Goal: Information Seeking & Learning: Learn about a topic

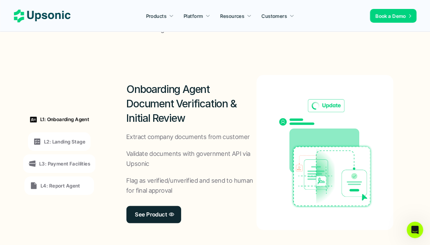
scroll to position [517, 0]
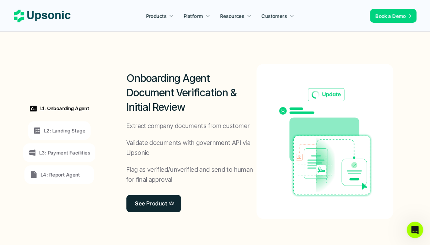
click at [72, 129] on p "L2: Landing Stage" at bounding box center [64, 130] width 41 height 7
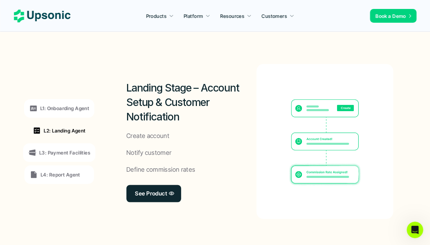
click at [58, 151] on p "L3: Payment Facilities" at bounding box center [64, 152] width 51 height 7
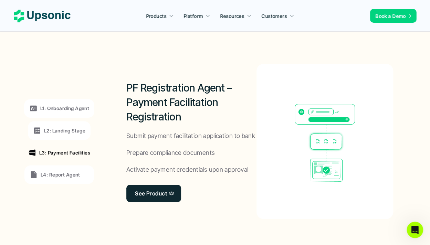
click at [51, 177] on p "L4: Report Agent" at bounding box center [61, 174] width 40 height 7
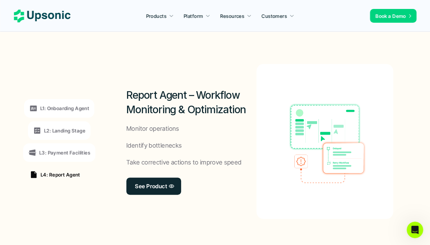
click at [55, 134] on p "L2: Landing Stage" at bounding box center [64, 130] width 41 height 7
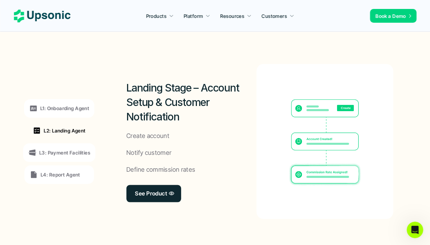
click at [57, 110] on p "L1: Onboarding Agent" at bounding box center [64, 108] width 49 height 7
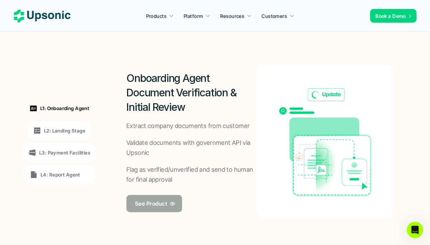
click at [152, 209] on link "See Product" at bounding box center [154, 203] width 56 height 17
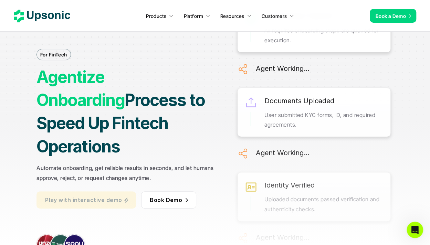
click at [103, 195] on p "Play with interactive demo" at bounding box center [83, 200] width 77 height 10
